Goal: Book appointment/travel/reservation

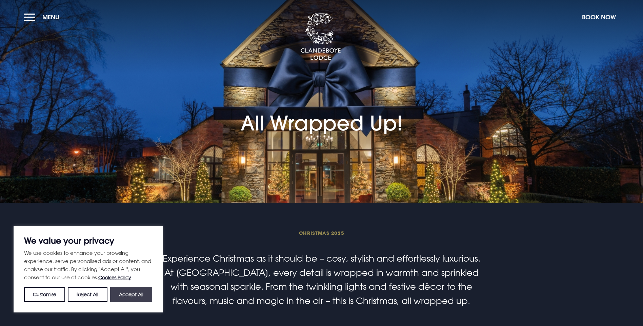
click at [140, 292] on button "Accept All" at bounding box center [131, 294] width 42 height 15
checkbox input "true"
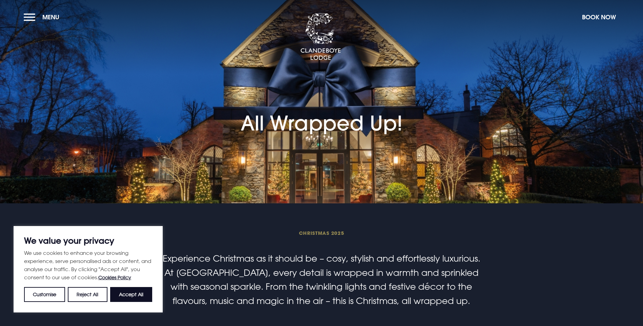
checkbox input "true"
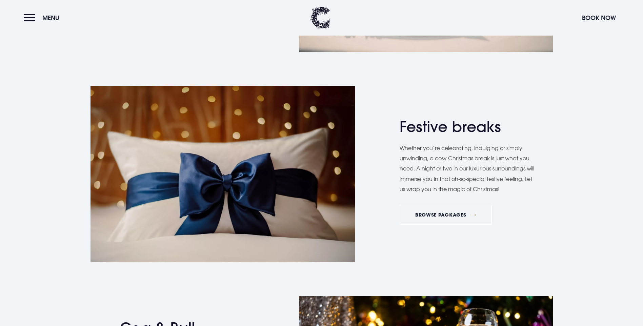
scroll to position [949, 0]
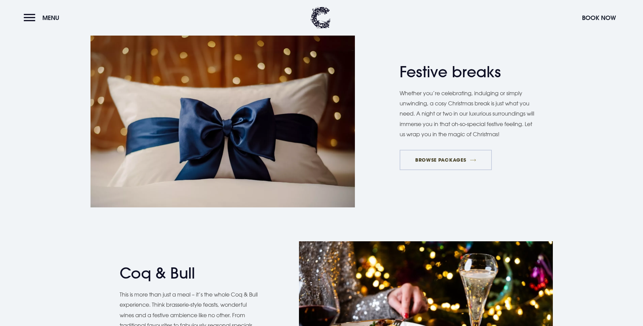
click at [454, 170] on link "BROWSE PACKAGES" at bounding box center [446, 160] width 92 height 20
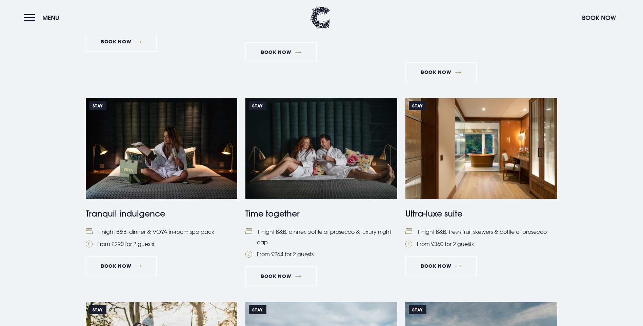
scroll to position [441, 0]
click at [36, 20] on button "Menu" at bounding box center [43, 18] width 39 height 15
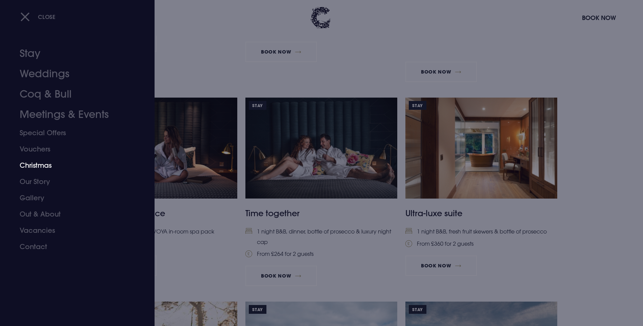
click at [32, 163] on link "Christmas" at bounding box center [73, 165] width 107 height 16
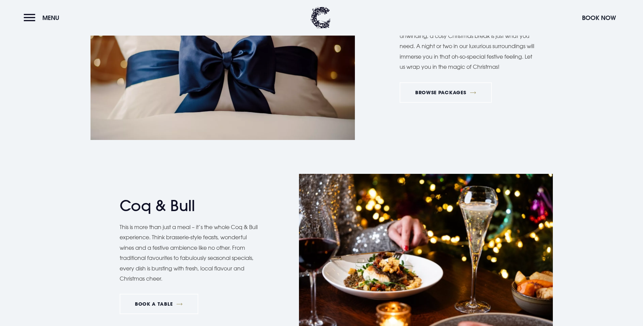
scroll to position [881, 0]
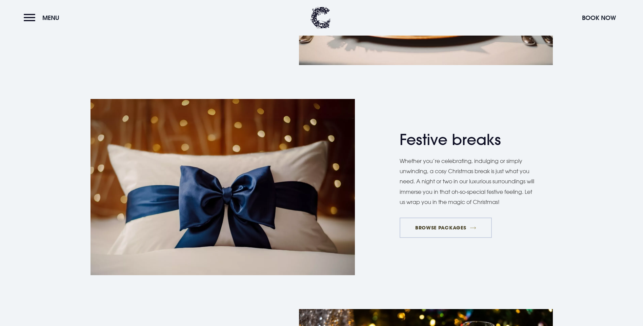
click at [437, 238] on link "BROWSE PACKAGES" at bounding box center [446, 228] width 92 height 20
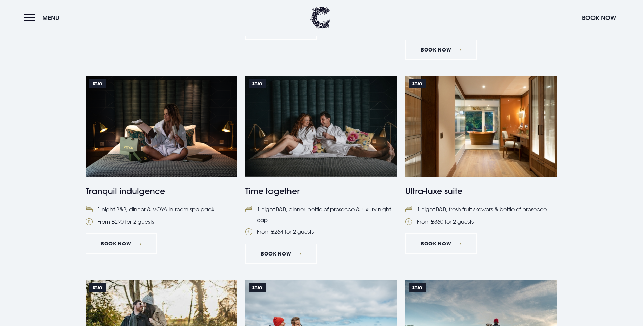
scroll to position [475, 0]
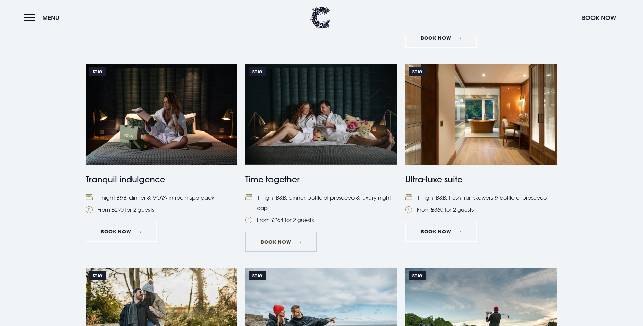
click at [273, 252] on link "Book Now" at bounding box center [280, 242] width 71 height 20
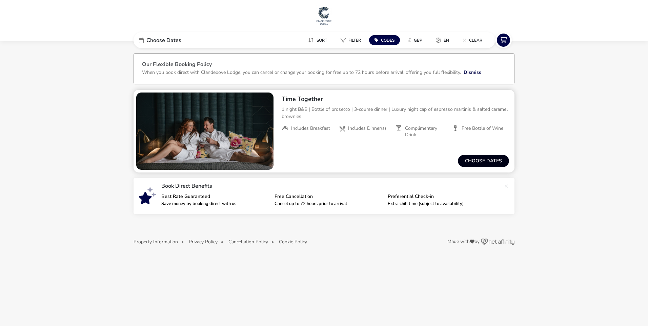
click at [487, 160] on button "Choose dates" at bounding box center [483, 161] width 51 height 12
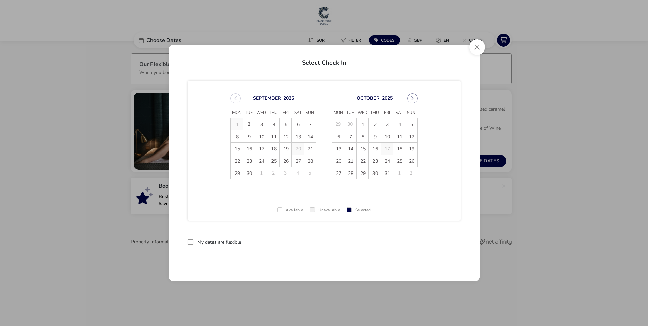
click at [408, 94] on div "October 2025" at bounding box center [375, 98] width 86 height 10
click at [414, 98] on button "Next Month" at bounding box center [412, 98] width 10 height 10
click at [411, 162] on span "28" at bounding box center [411, 161] width 12 height 12
click at [338, 172] on span "29" at bounding box center [339, 173] width 12 height 12
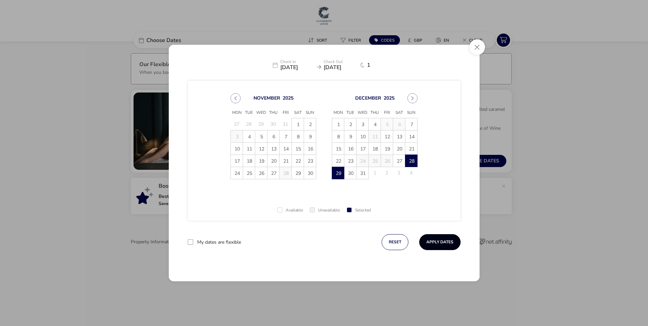
click at [437, 242] on button "Apply Dates" at bounding box center [439, 242] width 41 height 16
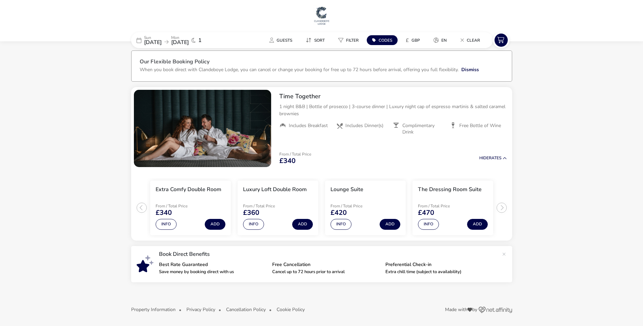
scroll to position [3, 0]
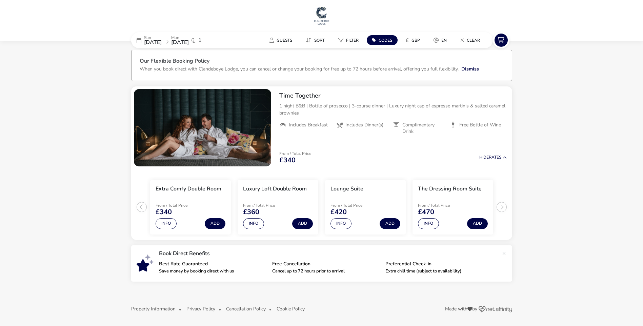
click at [325, 13] on img at bounding box center [321, 15] width 17 height 20
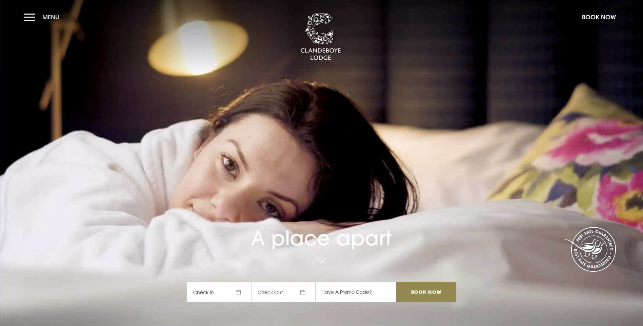
click at [29, 15] on button "Menu" at bounding box center [43, 17] width 39 height 15
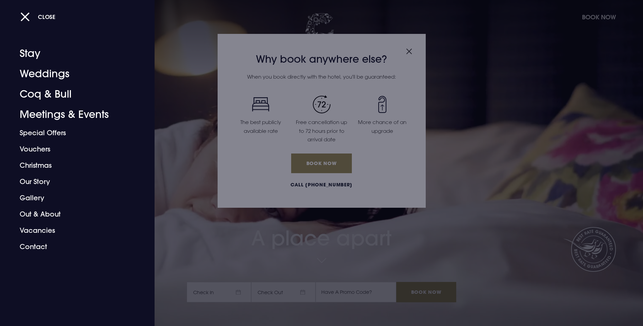
click at [413, 48] on div at bounding box center [321, 163] width 643 height 326
